Goal: Information Seeking & Learning: Check status

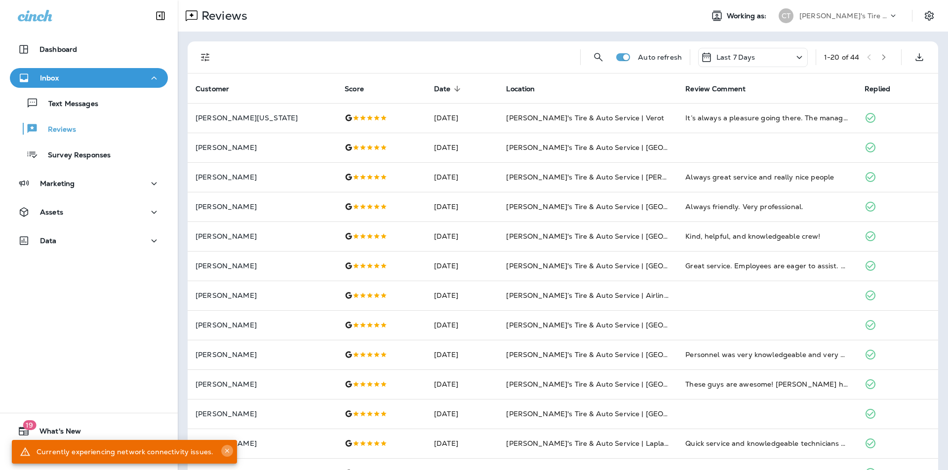
click at [225, 450] on icon "Close" at bounding box center [227, 451] width 4 height 4
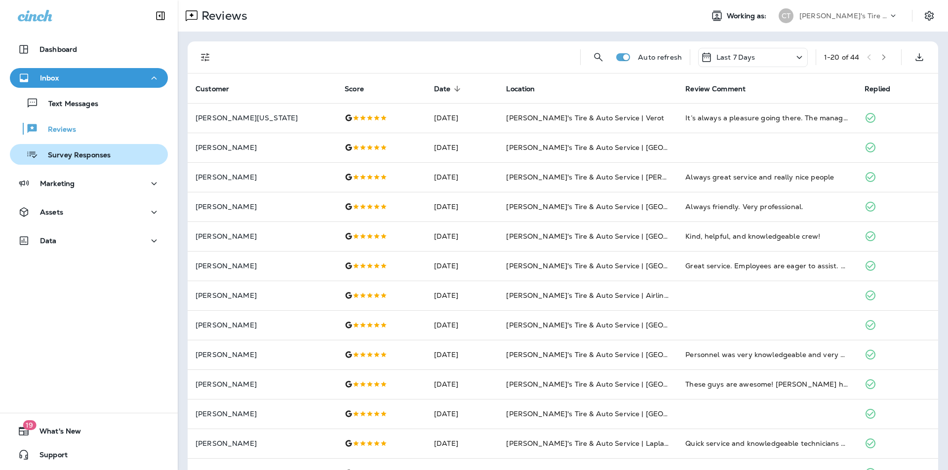
click at [53, 149] on div "Survey Responses" at bounding box center [62, 154] width 97 height 15
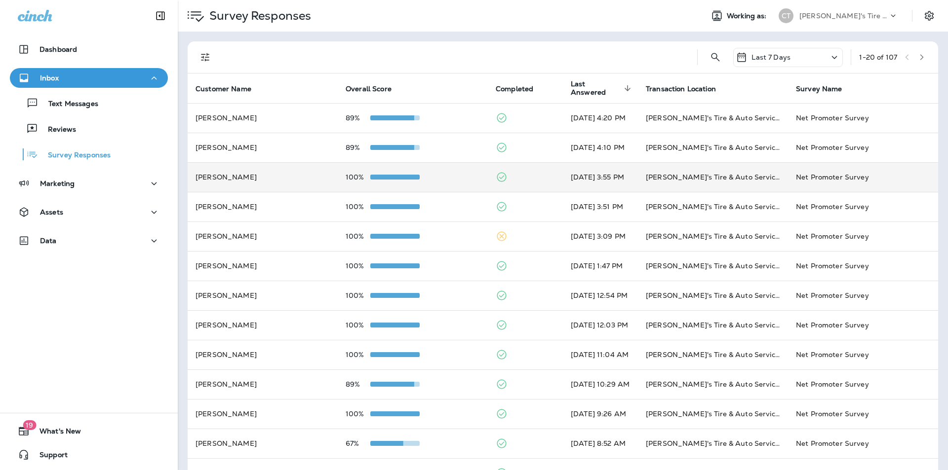
click at [450, 175] on div "100%" at bounding box center [412, 177] width 134 height 8
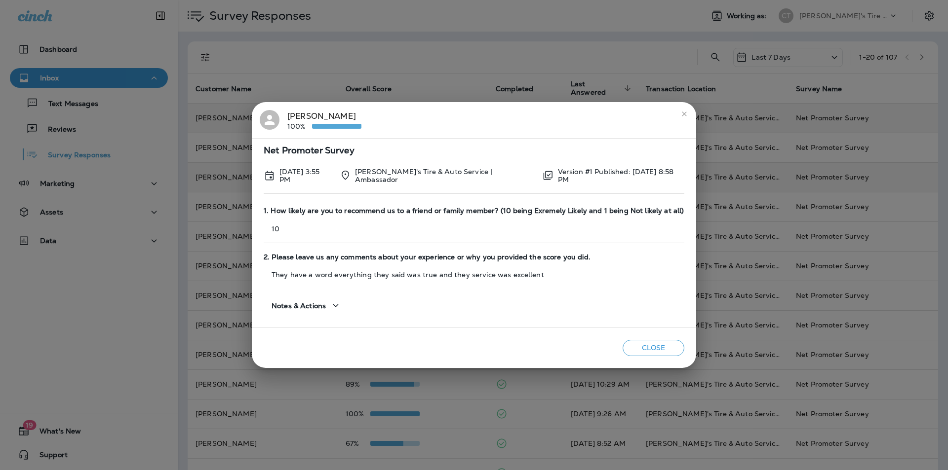
click at [683, 113] on icon "close" at bounding box center [684, 114] width 8 height 8
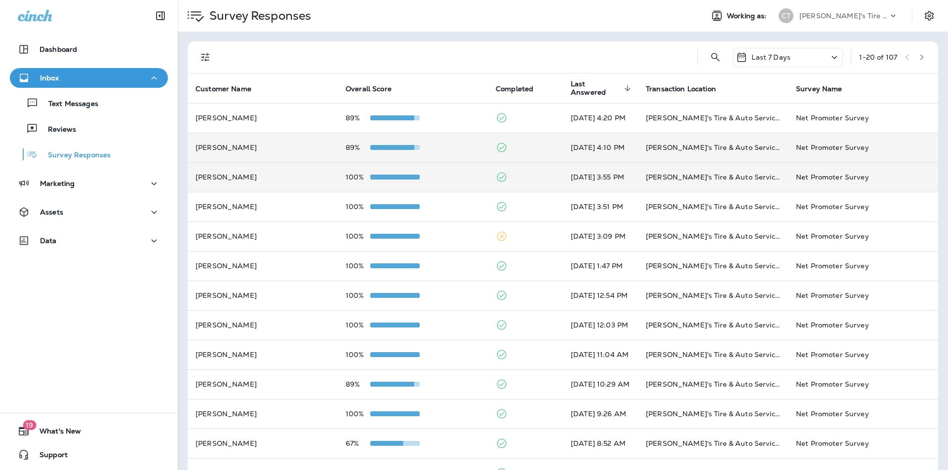
click at [445, 150] on div "89%" at bounding box center [412, 148] width 134 height 8
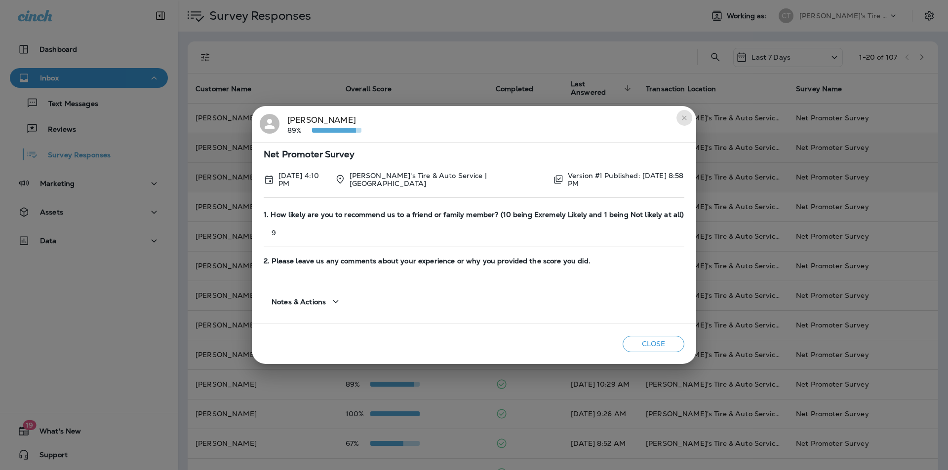
click at [683, 117] on icon "close" at bounding box center [684, 117] width 4 height 4
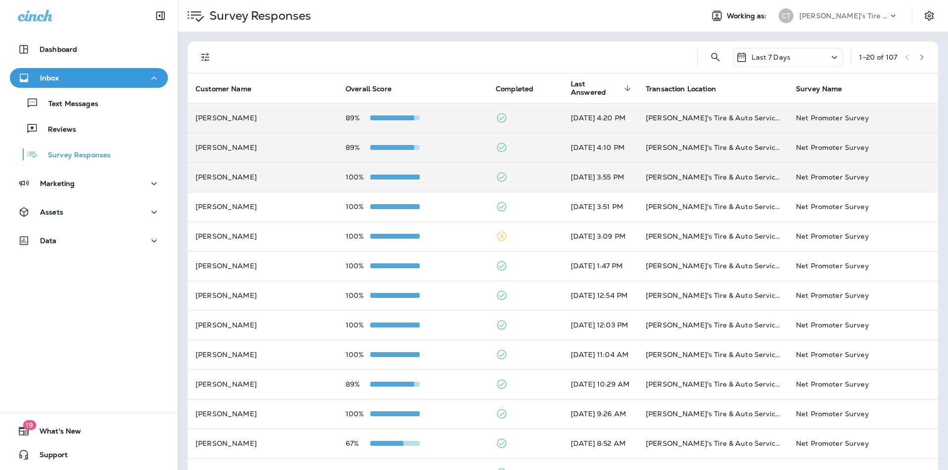
click at [447, 117] on div "89%" at bounding box center [412, 118] width 134 height 8
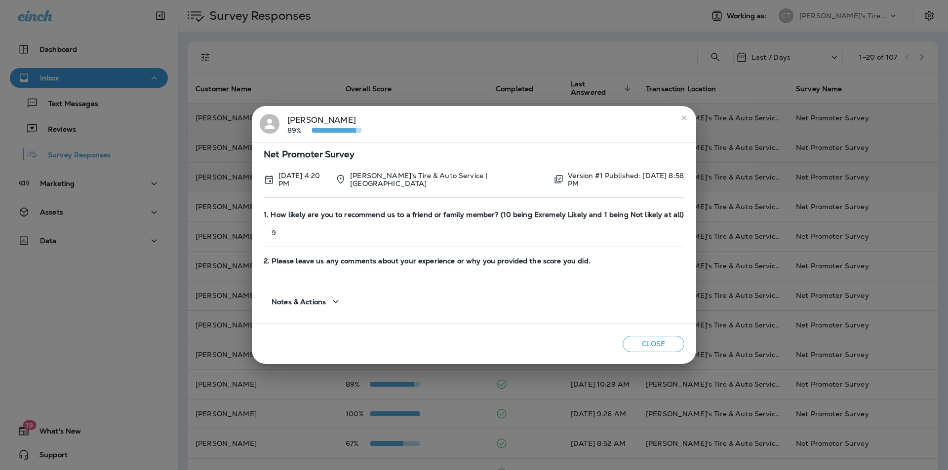
click at [684, 119] on icon "close" at bounding box center [684, 118] width 8 height 8
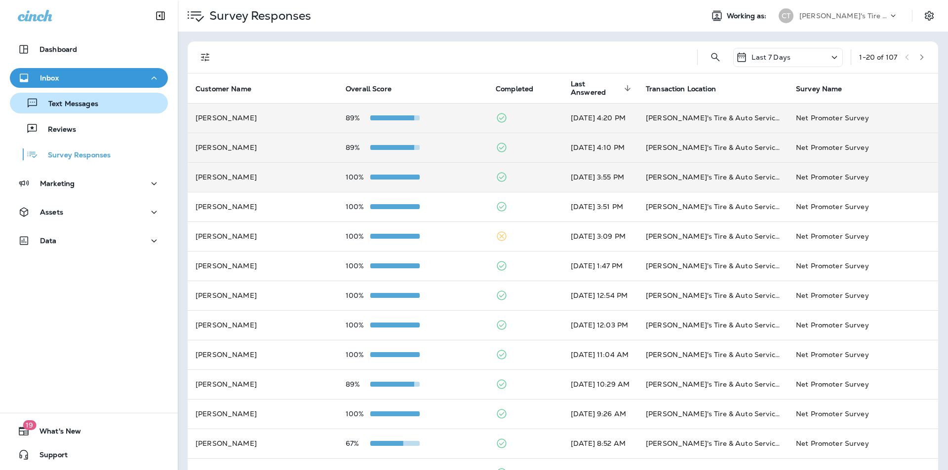
click at [78, 108] on p "Text Messages" at bounding box center [68, 104] width 60 height 9
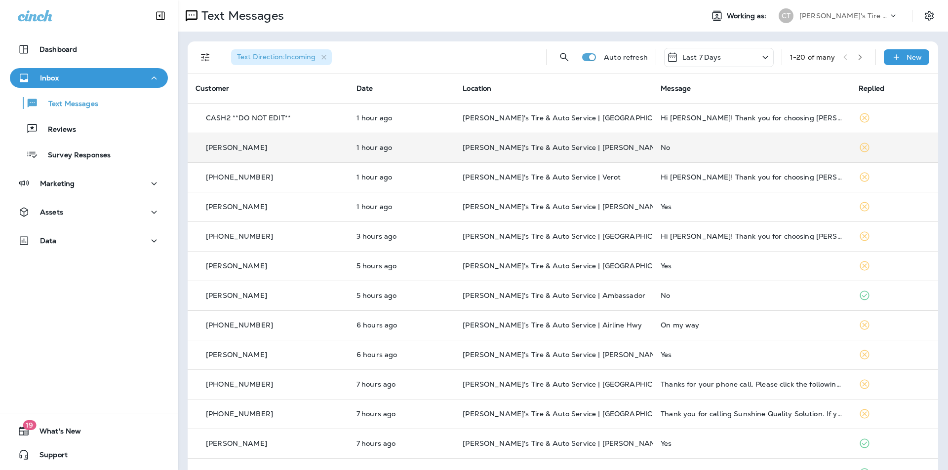
click at [713, 140] on td "No" at bounding box center [751, 148] width 198 height 30
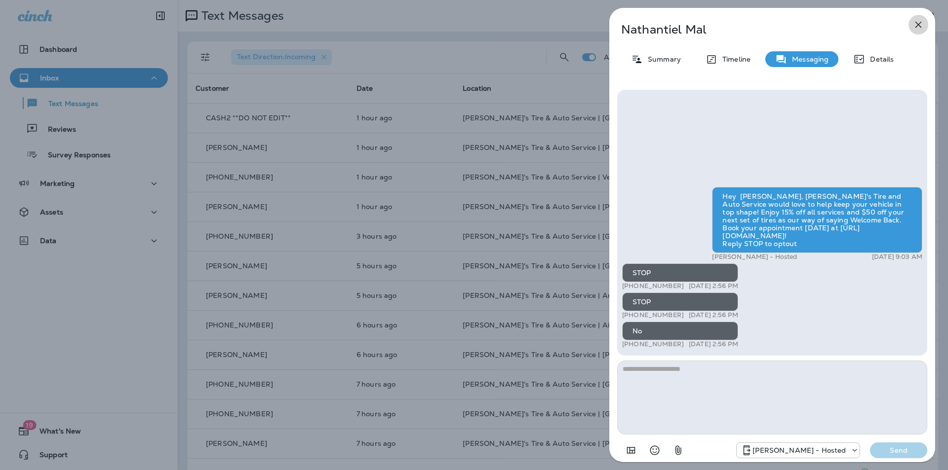
click at [918, 24] on icon "button" at bounding box center [918, 25] width 6 height 6
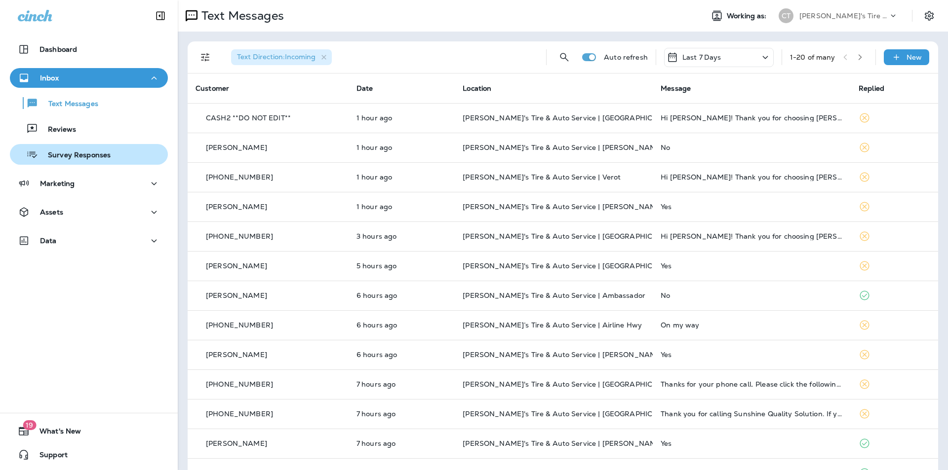
click at [72, 153] on p "Survey Responses" at bounding box center [74, 155] width 73 height 9
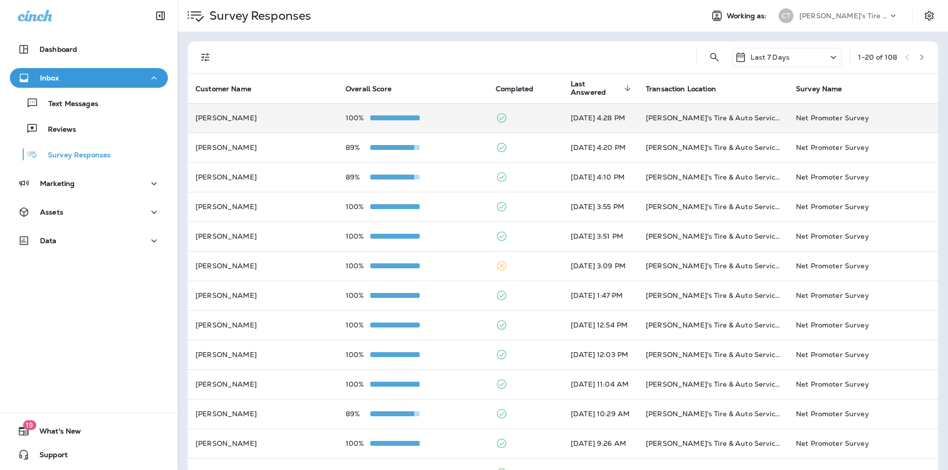
click at [448, 117] on div "100%" at bounding box center [412, 118] width 134 height 8
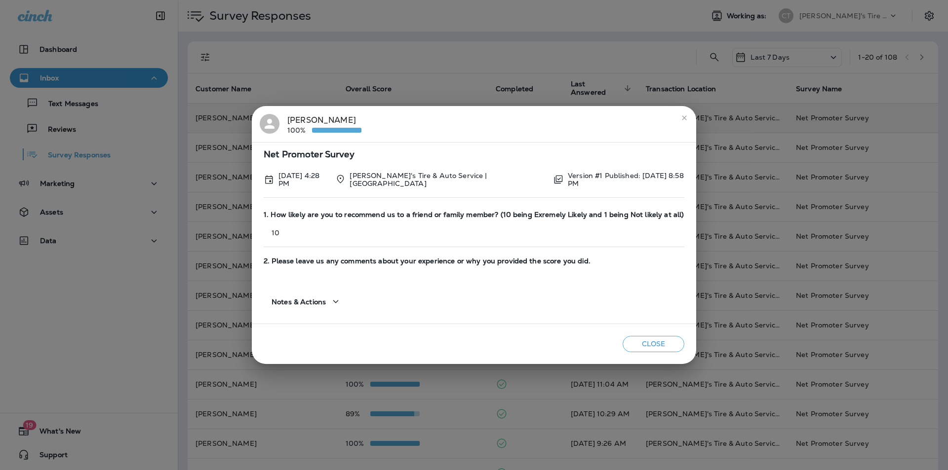
click at [680, 119] on icon "close" at bounding box center [684, 118] width 8 height 8
